Goal: Ask a question: Seek information or help from site administrators or community

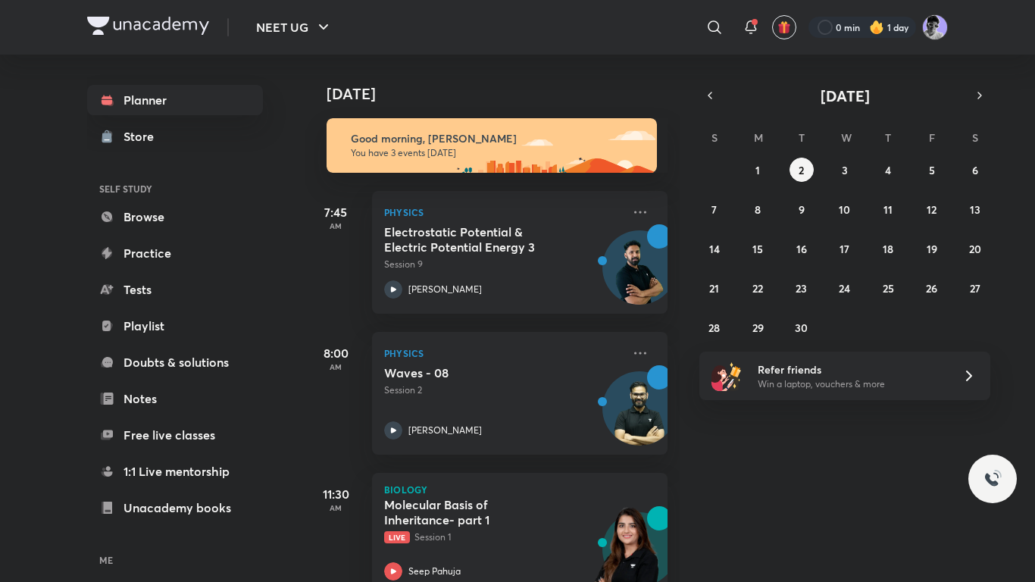
scroll to position [37, 0]
